Goal: Task Accomplishment & Management: Complete application form

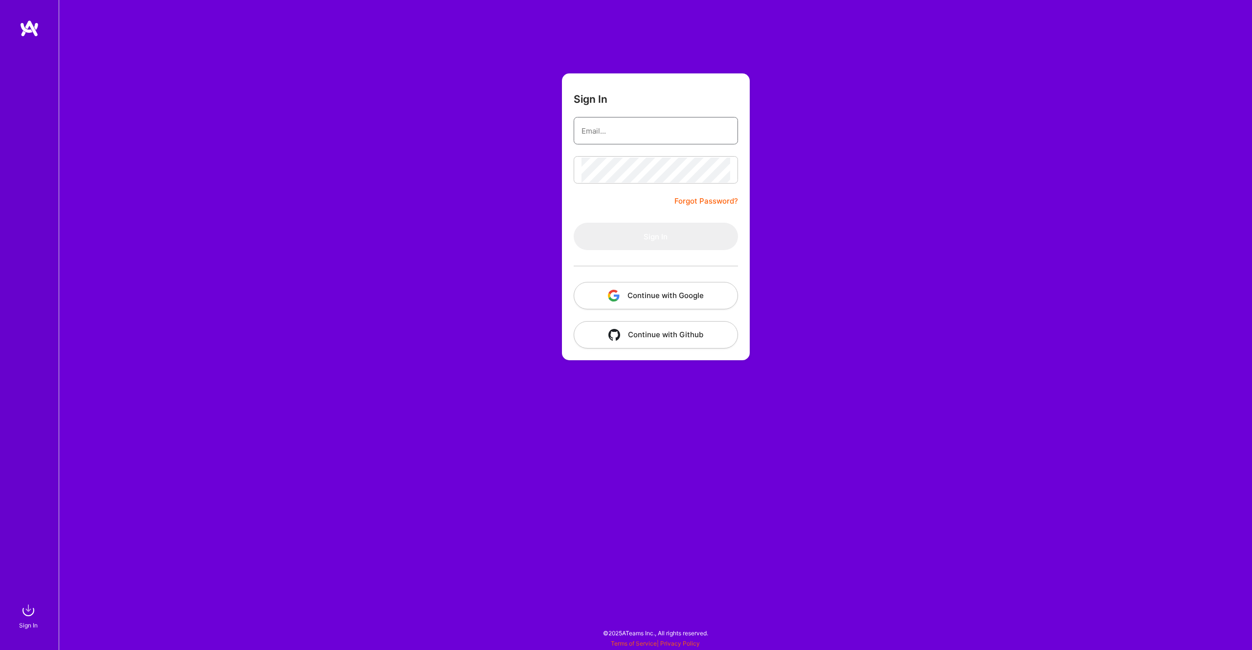
click at [614, 131] on input "email" at bounding box center [656, 130] width 149 height 25
type input "[PERSON_NAME][EMAIL_ADDRESS][PERSON_NAME][DOMAIN_NAME]"
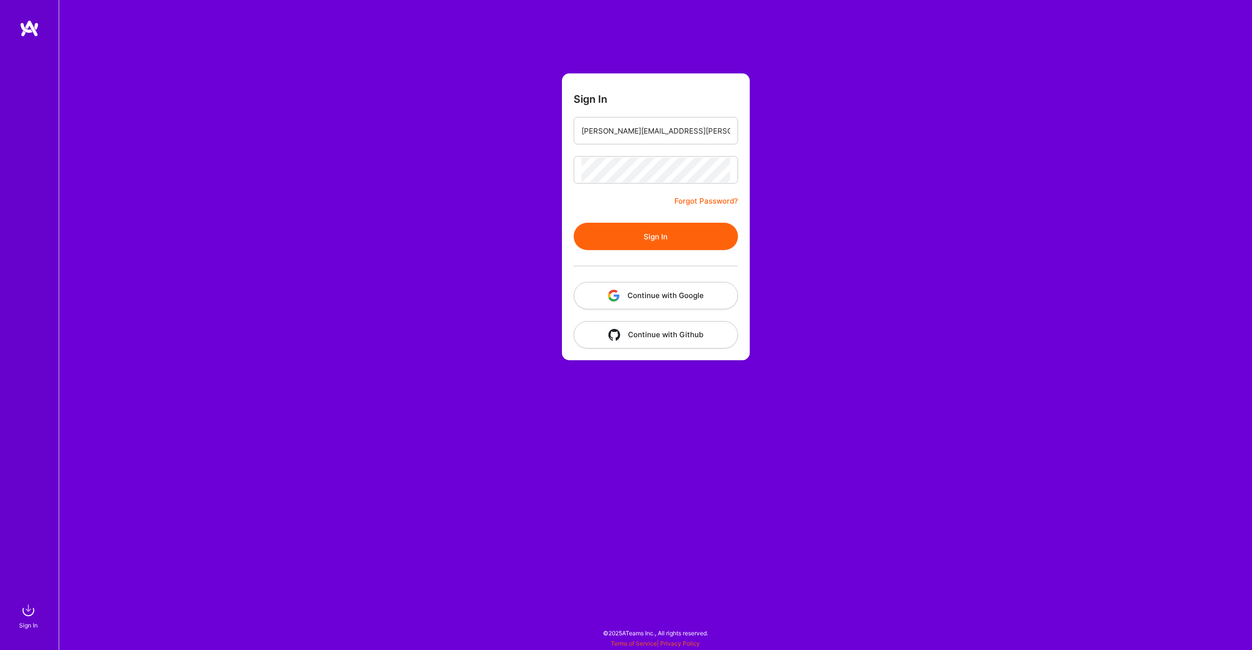
click at [647, 237] on button "Sign In" at bounding box center [656, 236] width 164 height 27
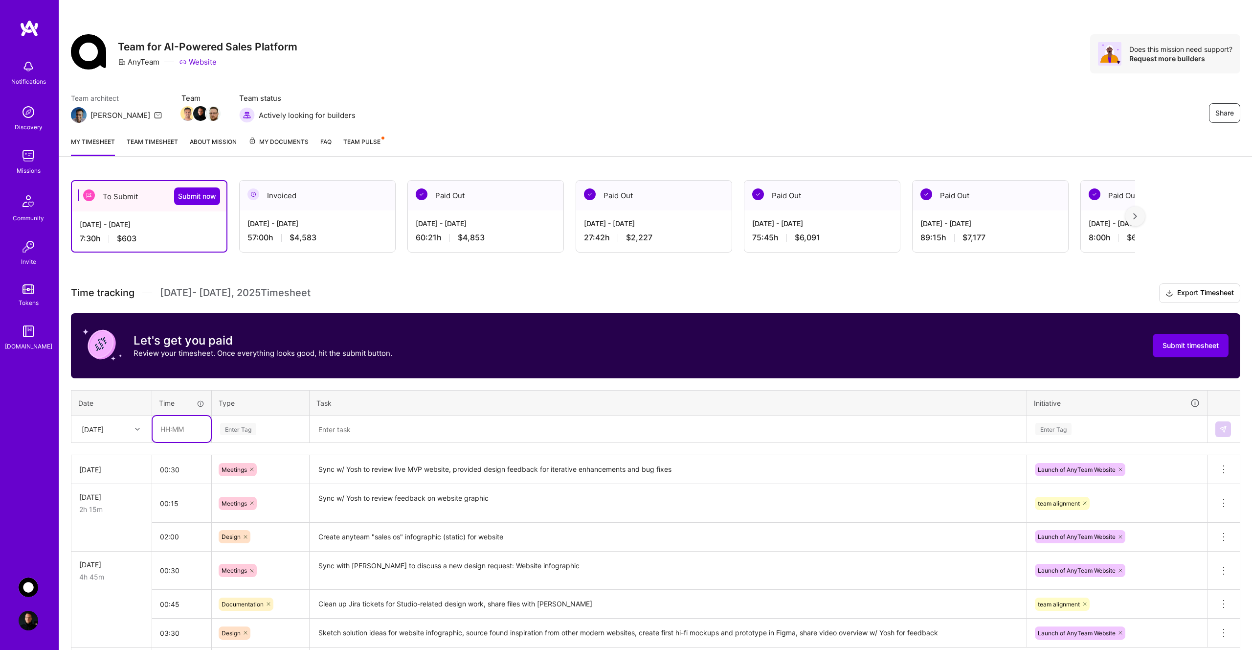
click at [180, 432] on input "text" at bounding box center [182, 429] width 58 height 26
type input "00:30"
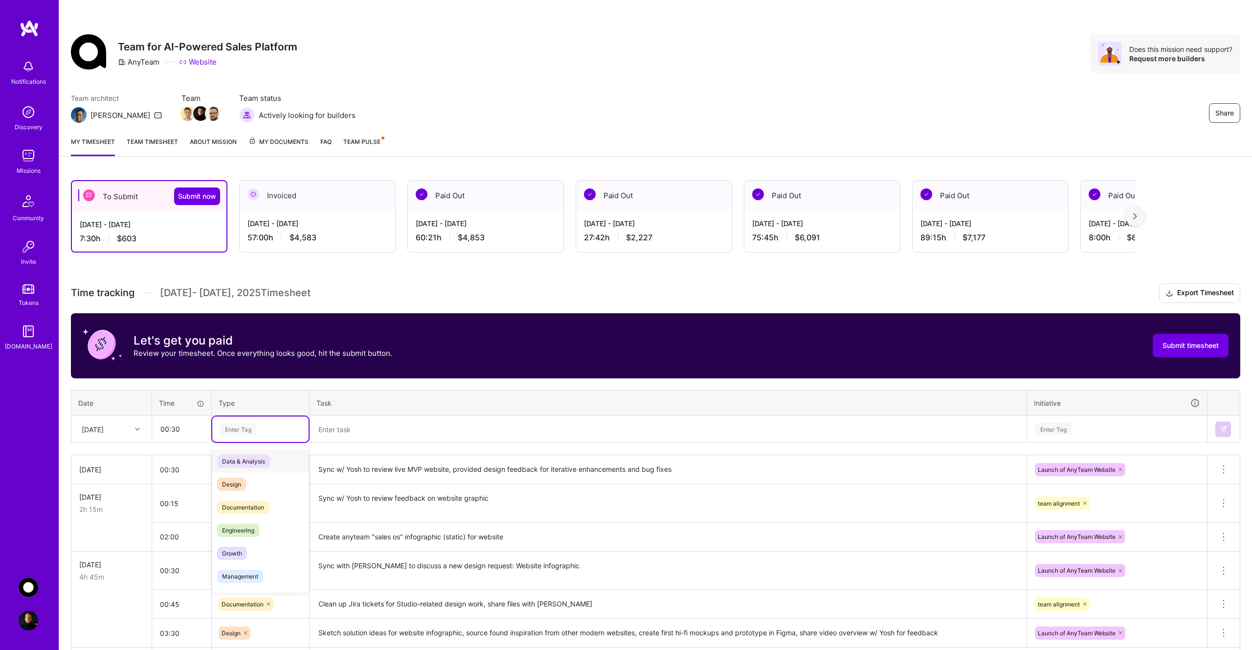
click at [251, 433] on div "Enter Tag" at bounding box center [238, 428] width 36 height 15
type input "mee"
click at [254, 463] on div "Meetings" at bounding box center [260, 461] width 96 height 23
click at [364, 426] on textarea at bounding box center [668, 428] width 715 height 25
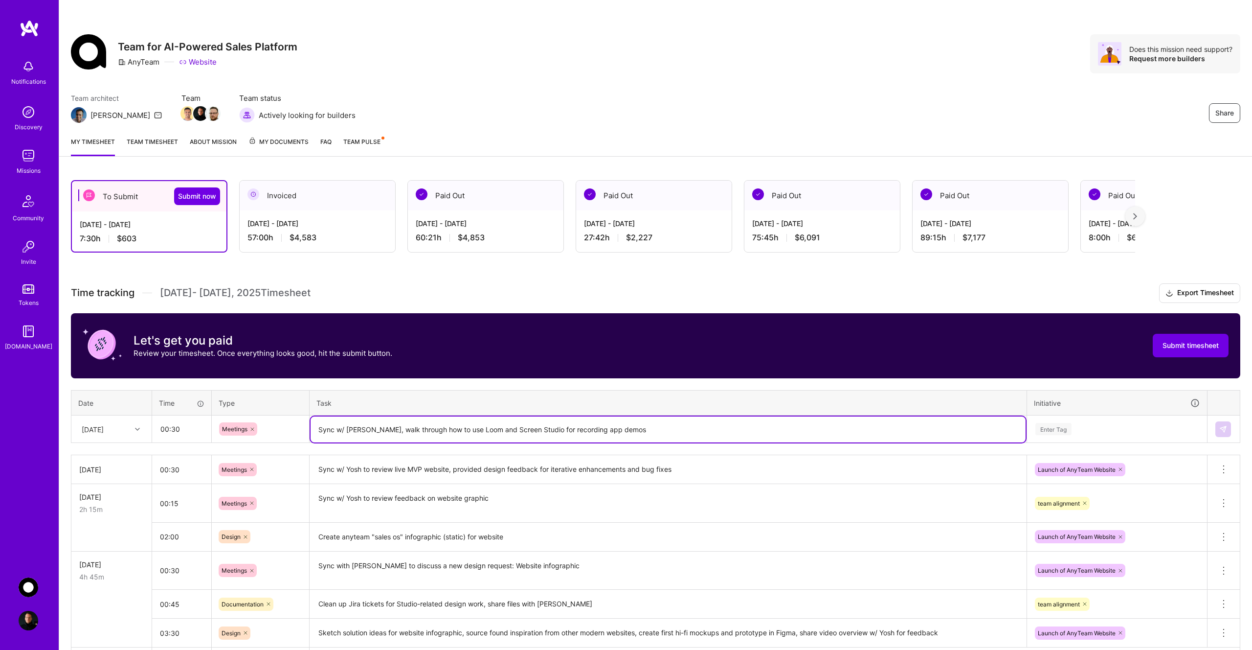
type textarea "Sync w/ [PERSON_NAME], walk through how to use Loom and Screen Studio for recor…"
click at [1071, 426] on div "Enter Tag" at bounding box center [1054, 428] width 36 height 15
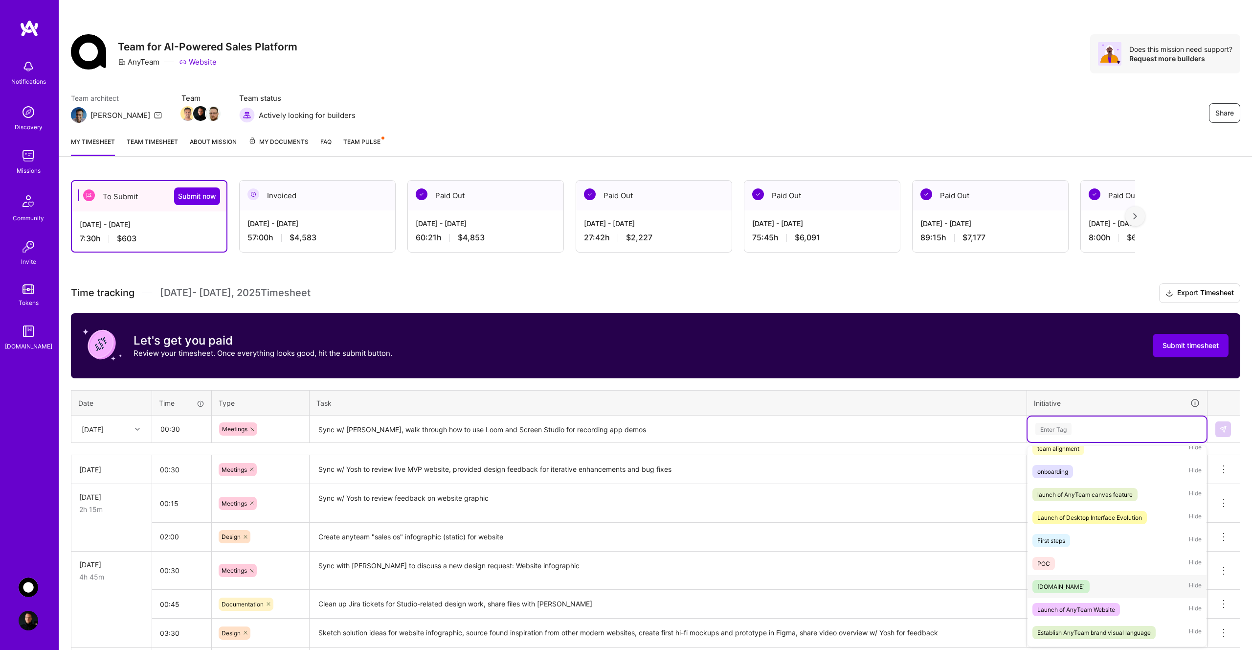
scroll to position [32, 0]
click at [1101, 609] on div "Launch of AnyTeam Website" at bounding box center [1077, 610] width 78 height 10
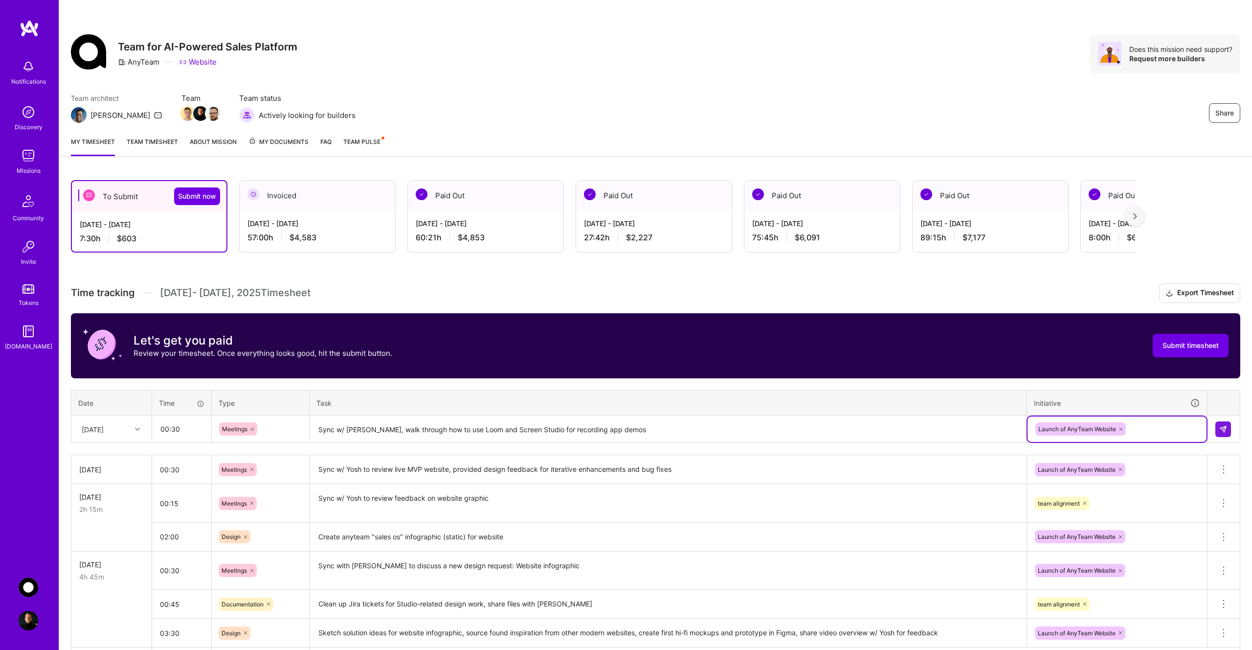
click at [1123, 429] on icon at bounding box center [1121, 429] width 6 height 6
type input "AnyTeam Marketing (GTM)"
click at [1221, 429] on img at bounding box center [1224, 429] width 8 height 8
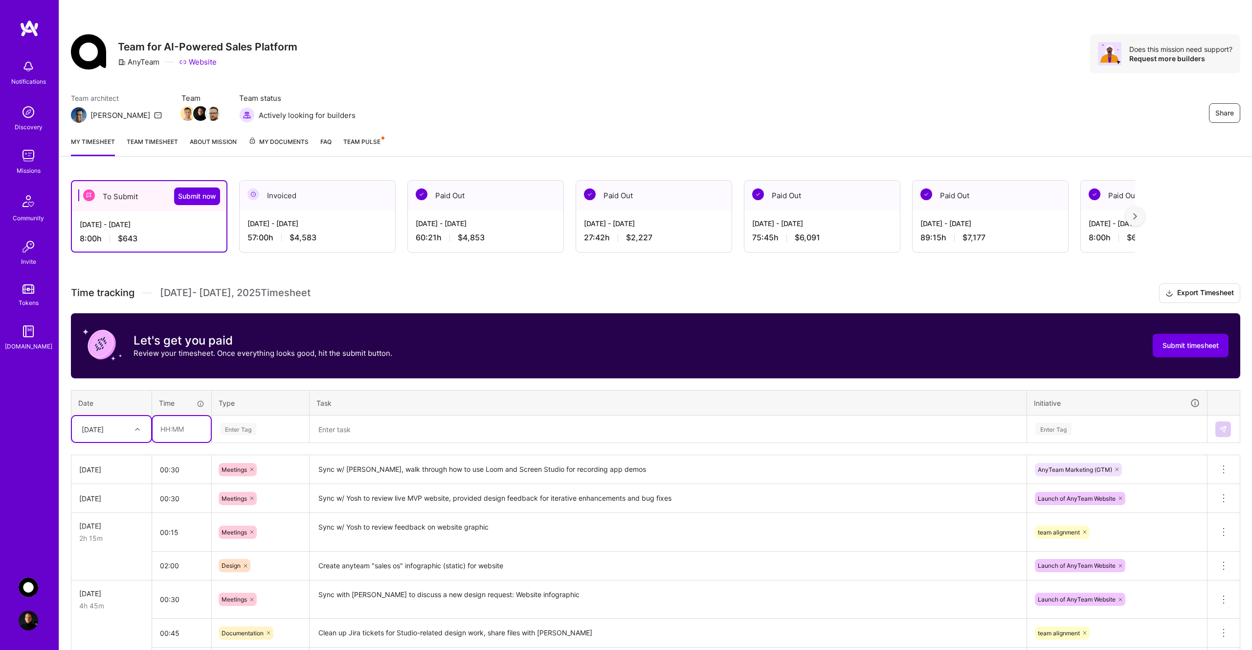
click at [170, 430] on input "text" at bounding box center [182, 429] width 58 height 26
type input "00:30"
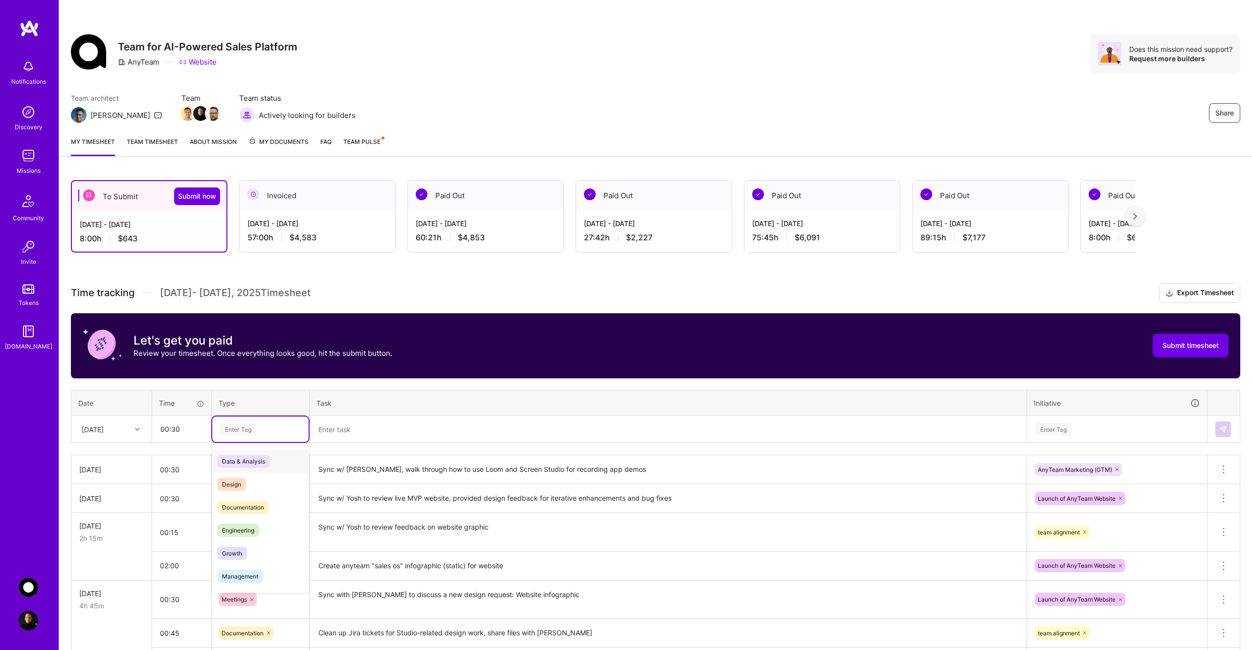
click at [242, 430] on div "Enter Tag" at bounding box center [238, 428] width 36 height 15
type input "mee"
click at [245, 459] on span "Meetings" at bounding box center [234, 460] width 35 height 13
click at [353, 430] on textarea at bounding box center [668, 429] width 715 height 26
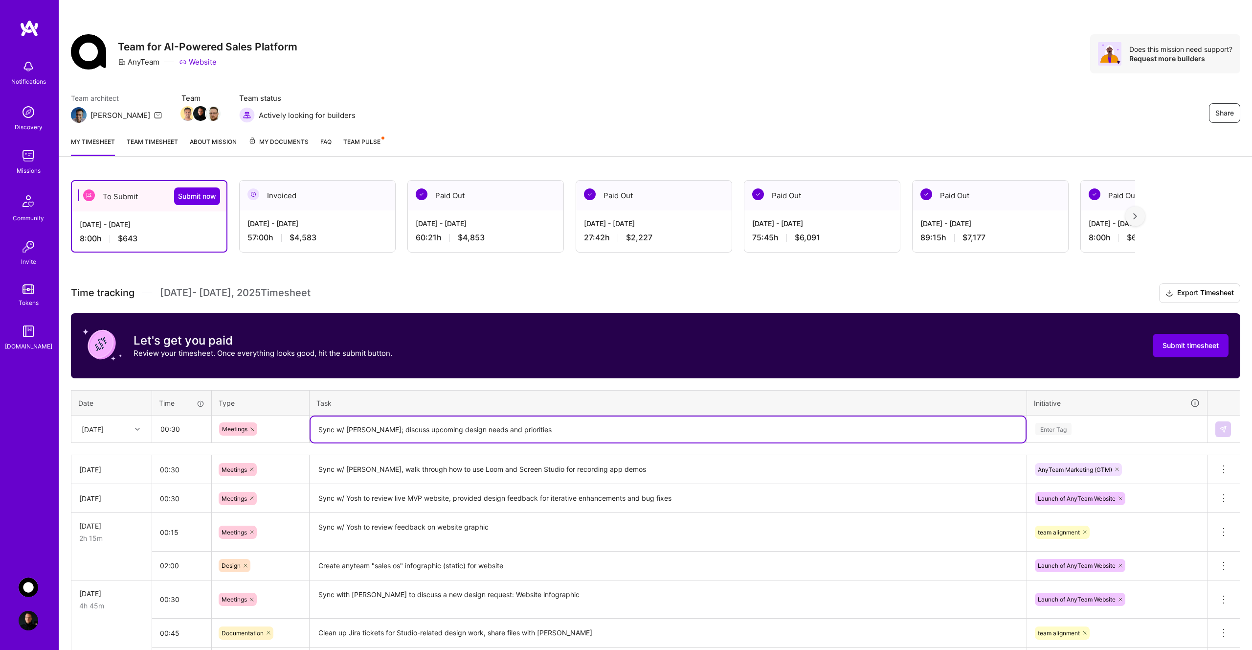
type textarea "Sync w/ [PERSON_NAME]; discuss upcoming design needs and priorities"
click at [1049, 429] on div "Enter Tag" at bounding box center [1054, 428] width 36 height 15
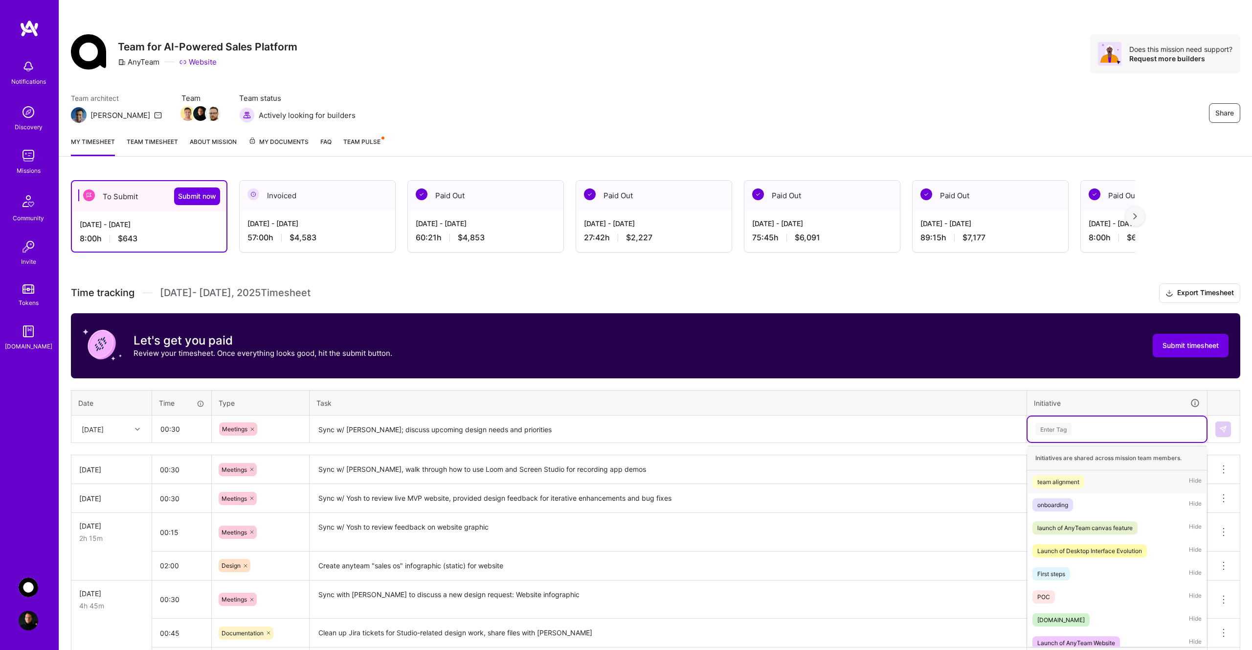
click at [1069, 484] on div "team alignment" at bounding box center [1059, 481] width 42 height 10
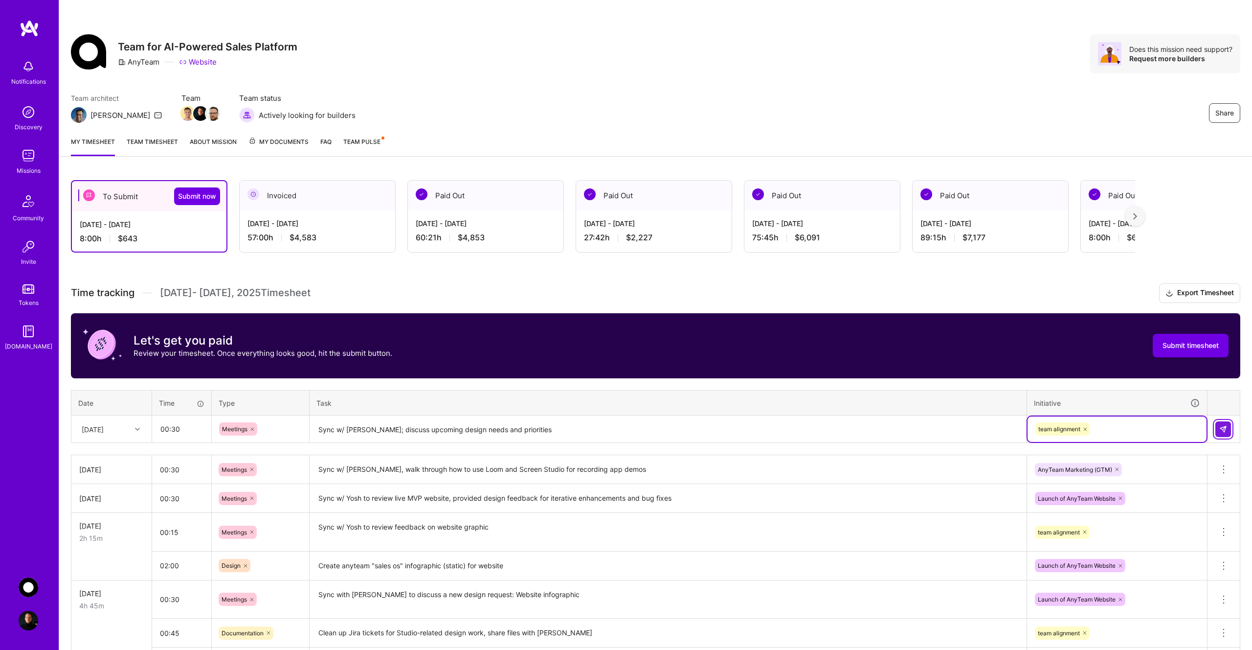
click at [1221, 426] on img at bounding box center [1224, 429] width 8 height 8
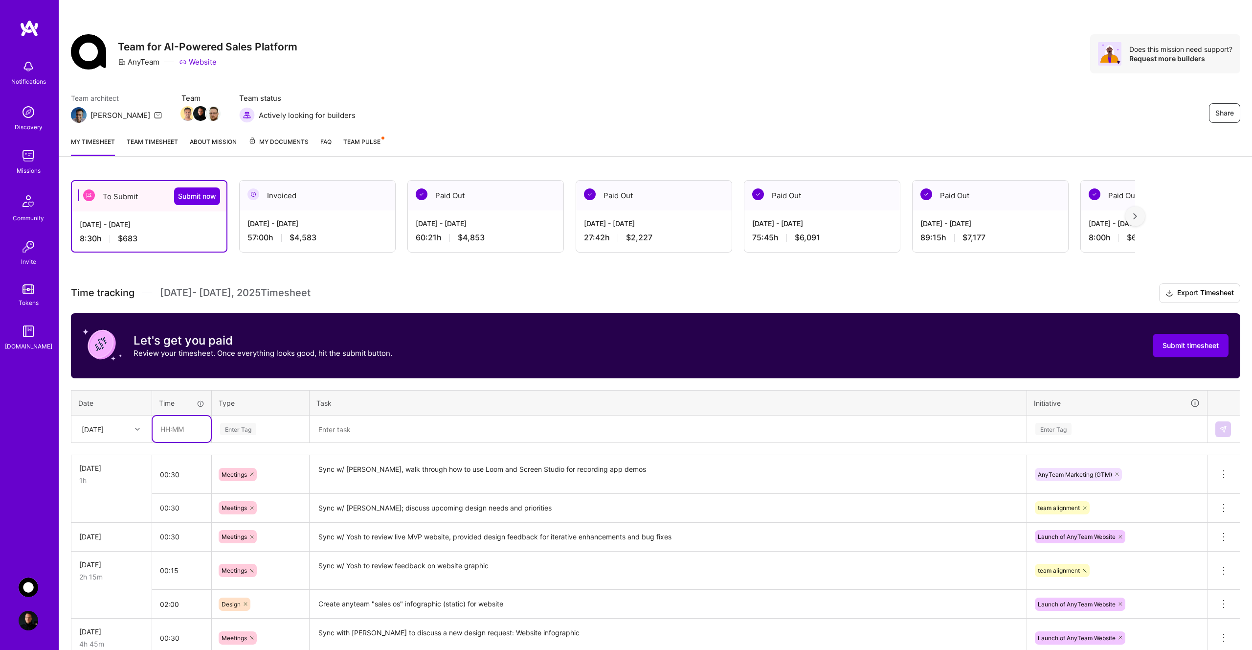
click at [177, 429] on input "text" at bounding box center [182, 429] width 58 height 26
type input "00:45"
click at [240, 429] on div "Enter Tag" at bounding box center [238, 428] width 36 height 15
click at [257, 532] on div "Testing" at bounding box center [260, 536] width 96 height 23
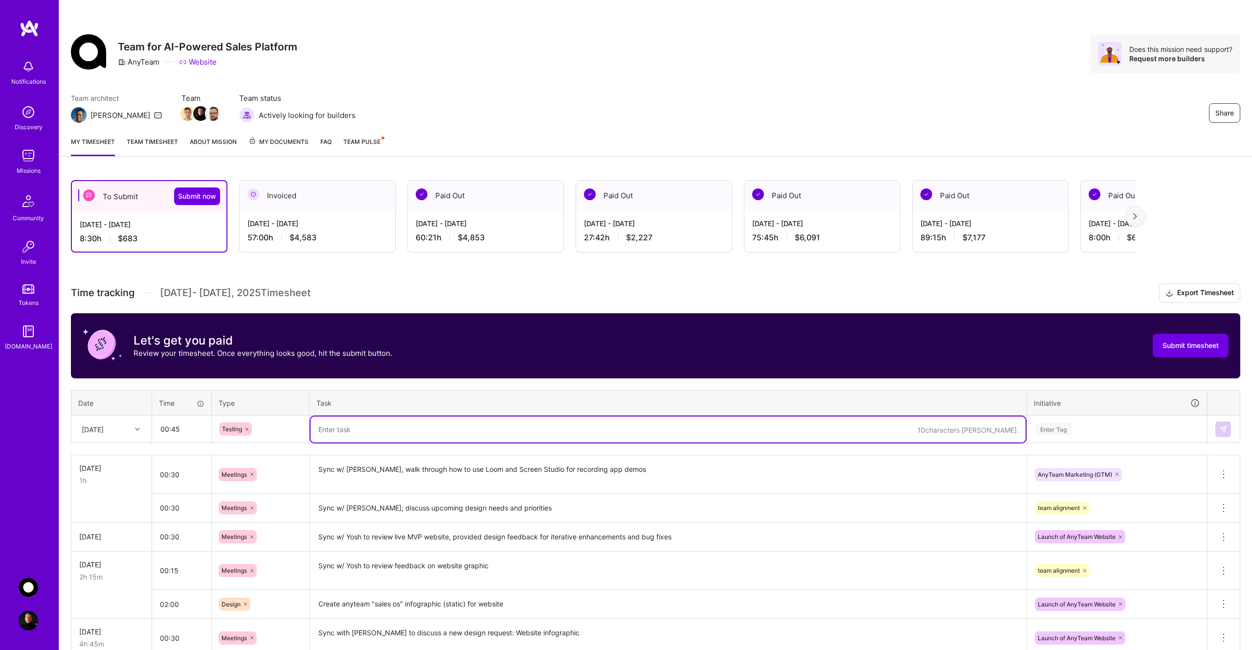
click at [345, 432] on textarea at bounding box center [668, 429] width 715 height 26
type textarea "Download and install latest desktop build, review for design enhancements and b…"
click at [1062, 429] on div "Enter Tag" at bounding box center [1054, 428] width 36 height 15
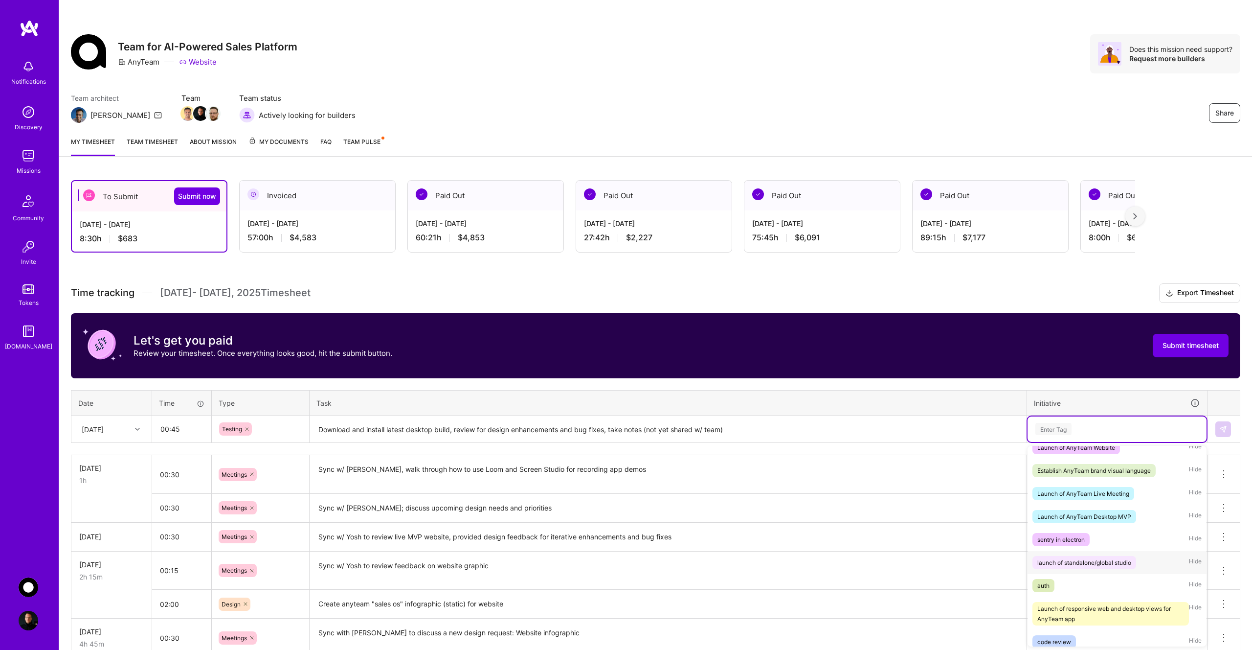
scroll to position [194, 0]
click at [1106, 519] on div "Launch of AnyTeam Desktop MVP" at bounding box center [1085, 517] width 94 height 10
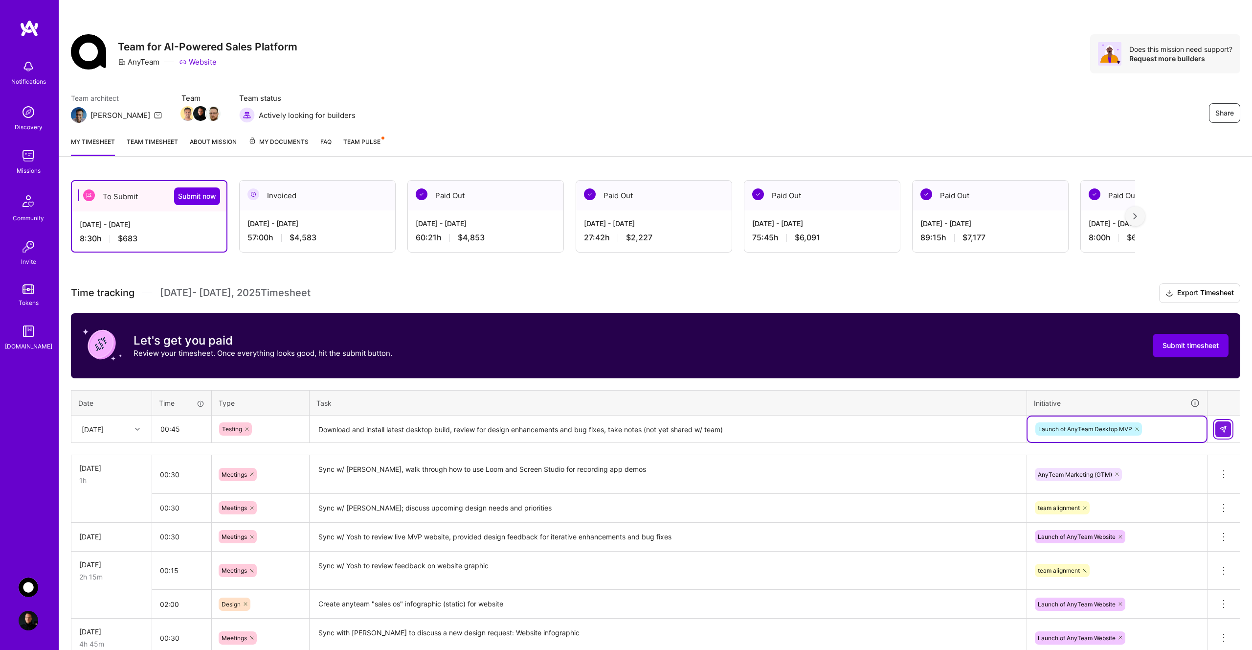
click at [1223, 429] on img at bounding box center [1224, 429] width 8 height 8
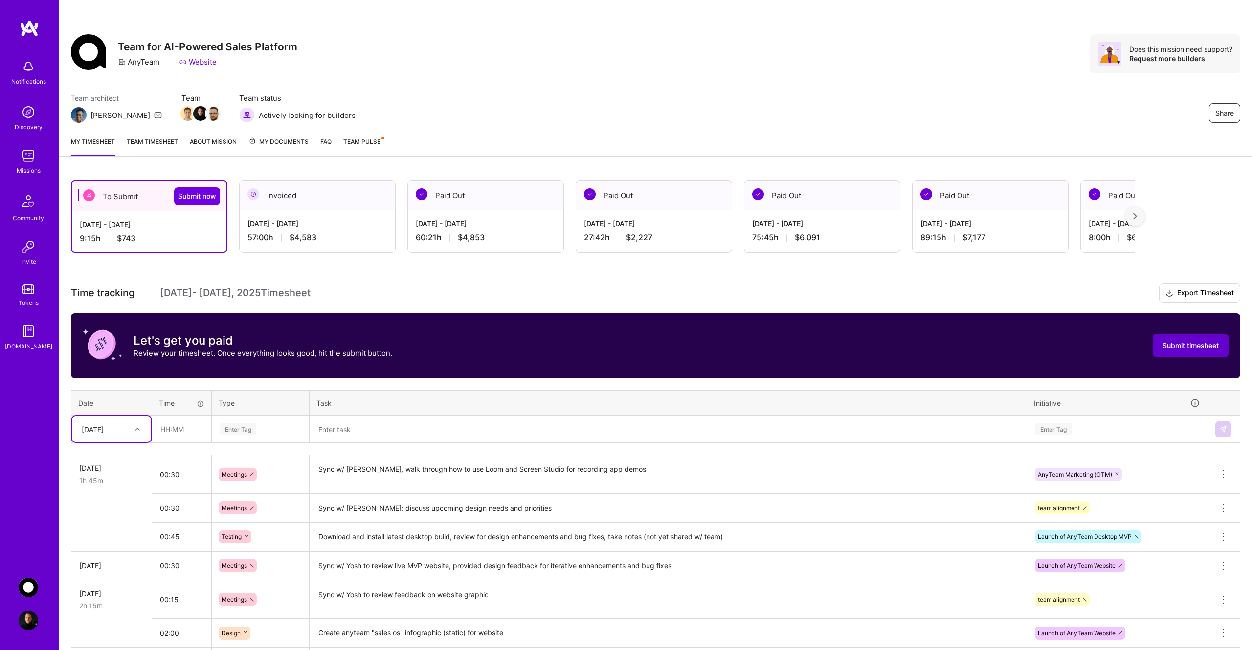
click at [1177, 344] on span "Submit timesheet" at bounding box center [1191, 345] width 56 height 10
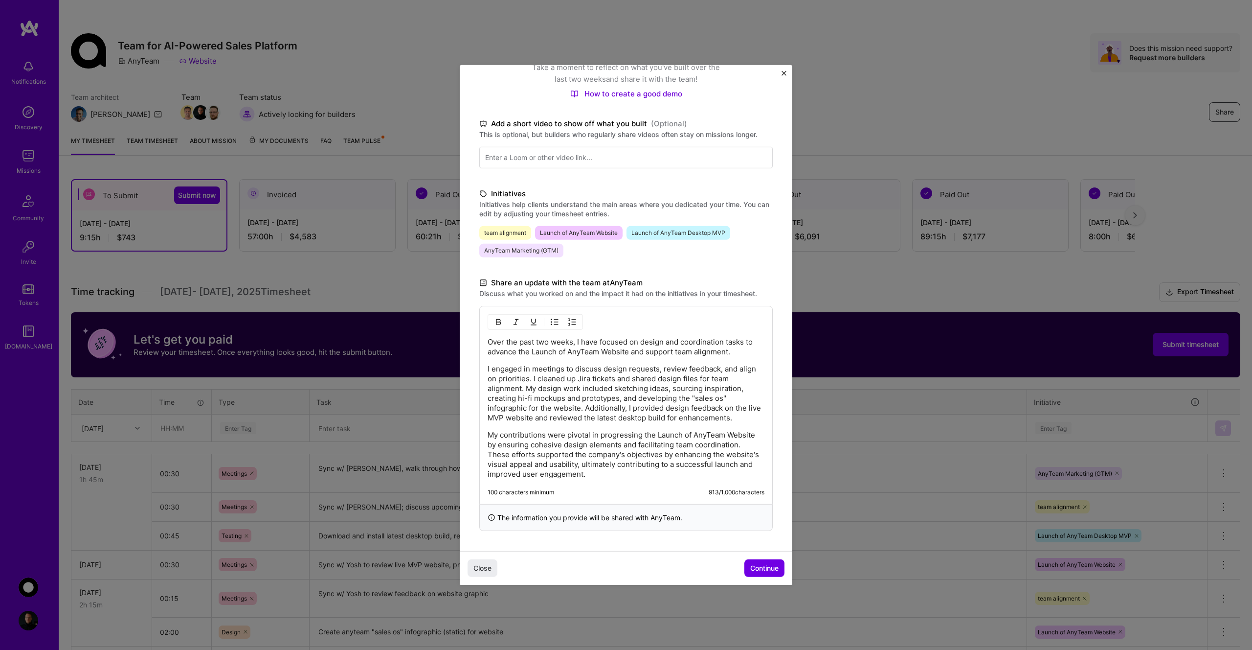
scroll to position [0, 0]
click at [763, 568] on span "Continue" at bounding box center [764, 568] width 28 height 10
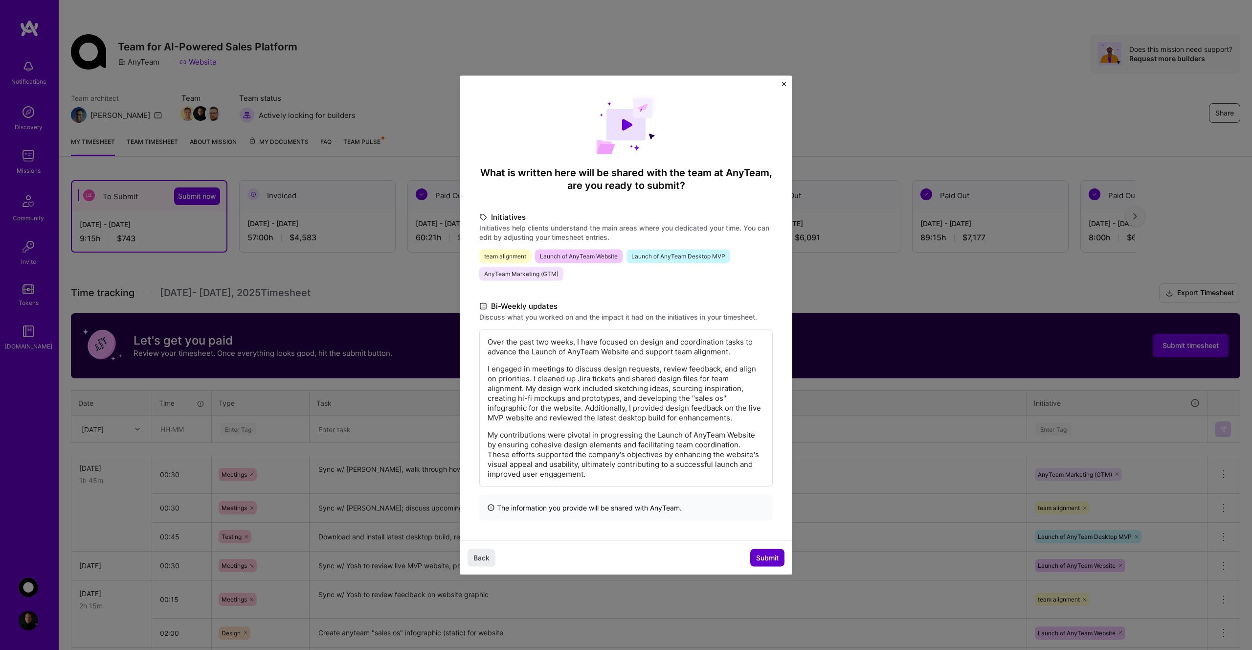
click at [771, 559] on span "Submit" at bounding box center [767, 557] width 23 height 10
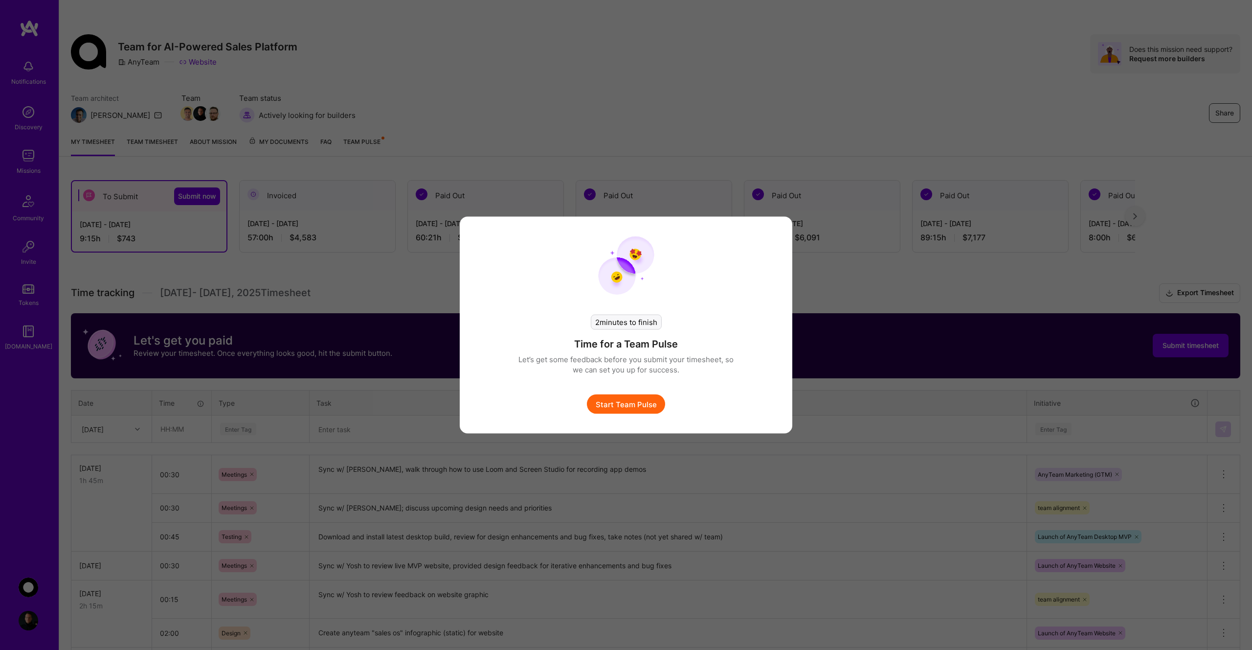
click at [625, 404] on button "Start Team Pulse" at bounding box center [626, 404] width 78 height 20
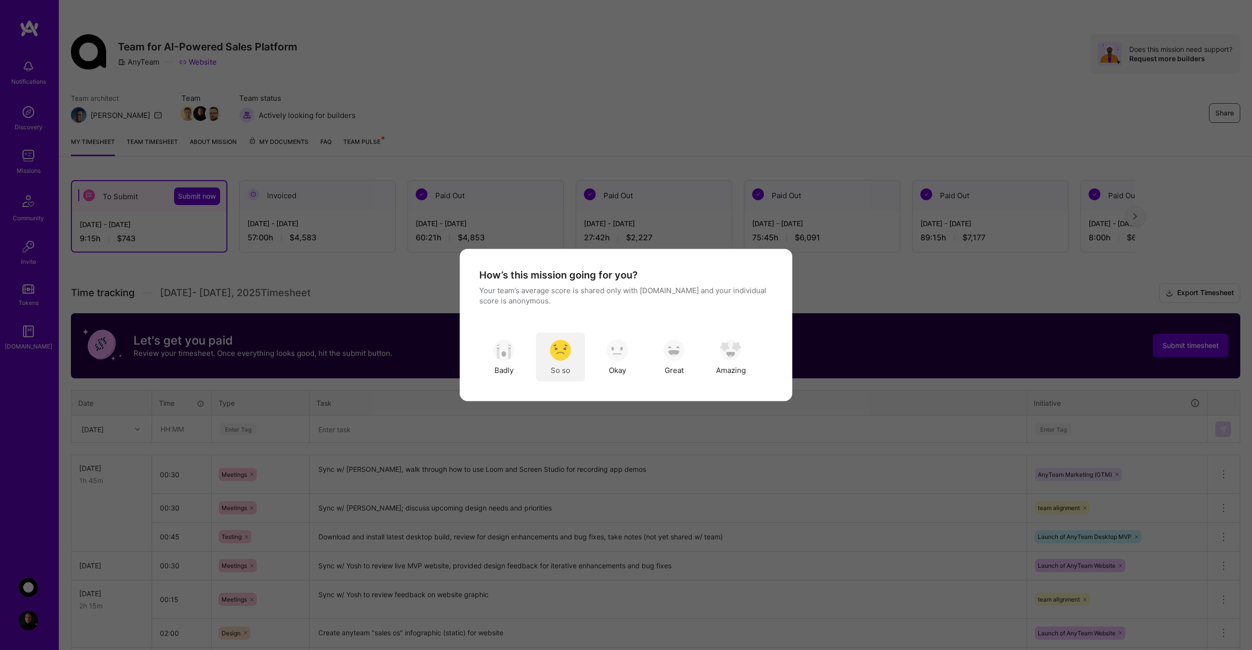
click at [556, 349] on img "modal" at bounding box center [561, 350] width 22 height 22
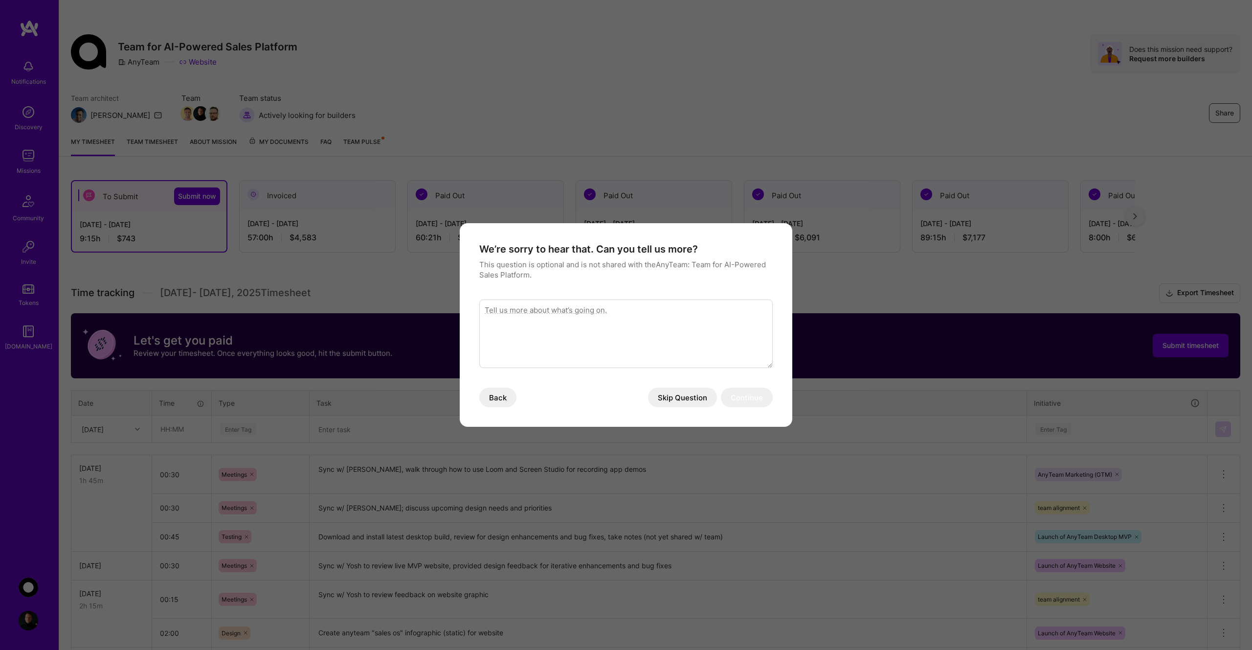
click at [557, 333] on textarea "modal" at bounding box center [626, 333] width 294 height 68
type textarea "Design work has been very slow lately. I've been told design should pick back u…"
click at [750, 399] on button "Continue" at bounding box center [747, 397] width 52 height 20
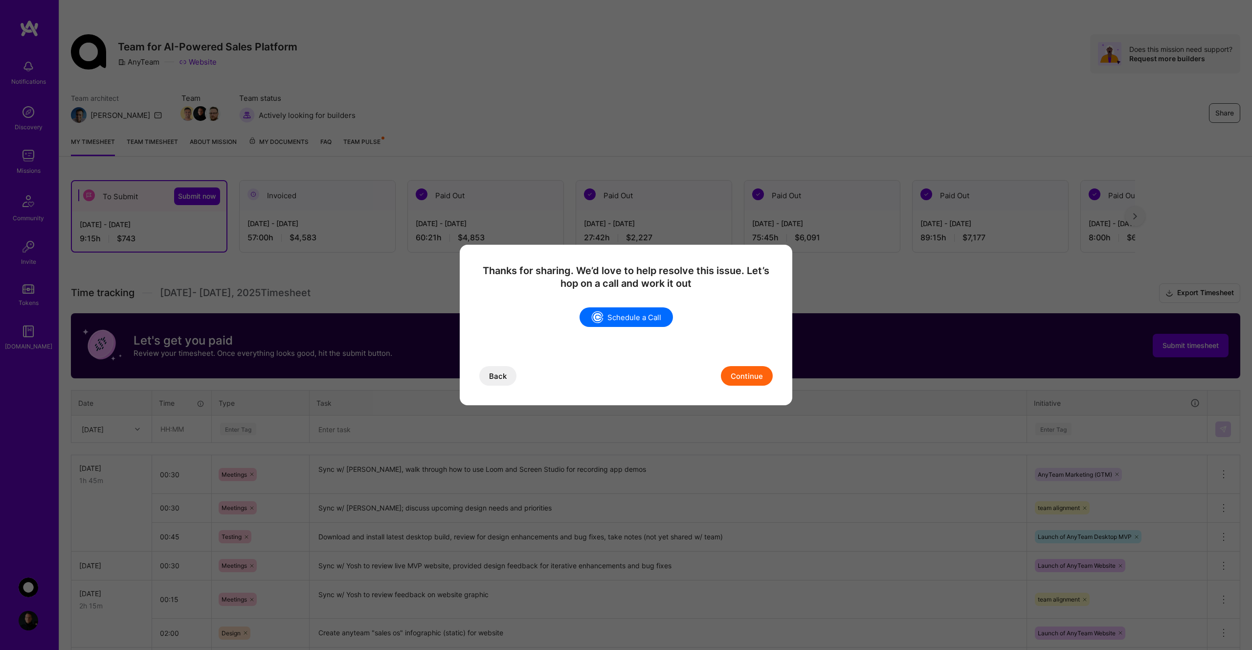
click at [743, 379] on button "Continue" at bounding box center [747, 376] width 52 height 20
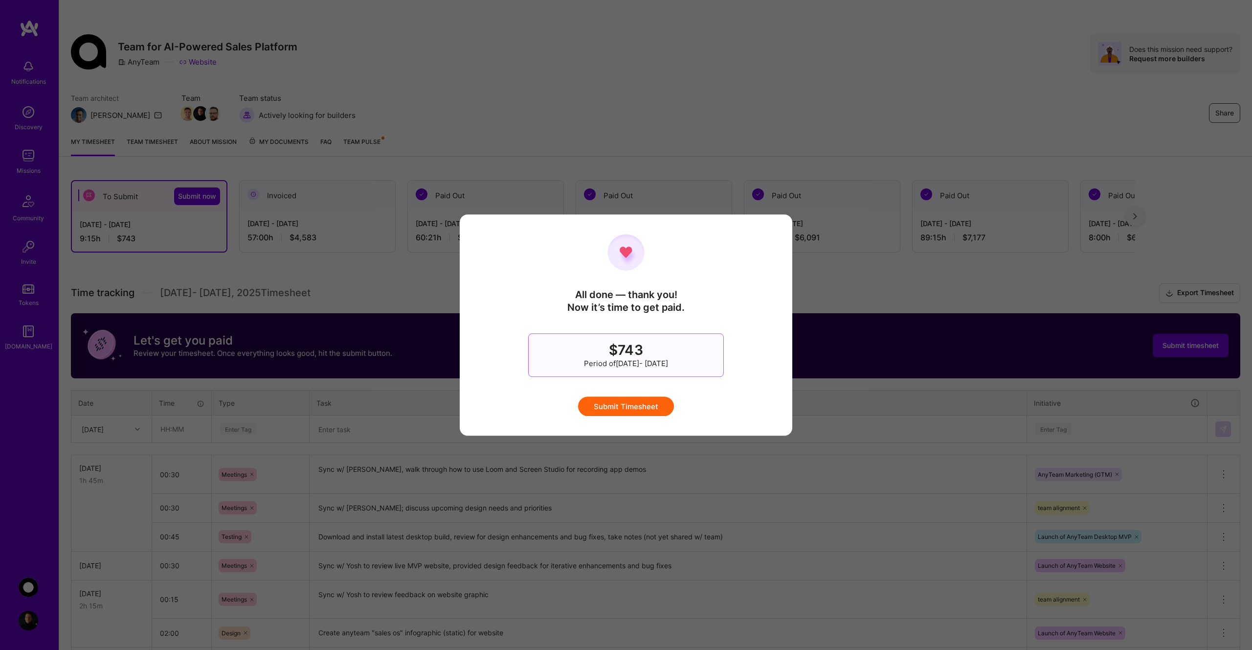
click at [624, 407] on button "Submit Timesheet" at bounding box center [626, 406] width 96 height 20
